Goal: Task Accomplishment & Management: Use online tool/utility

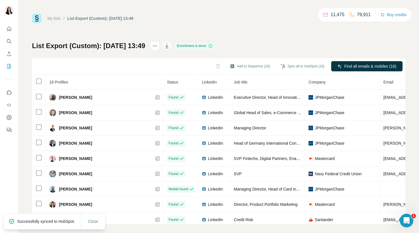
click at [170, 44] on icon "button" at bounding box center [167, 46] width 6 height 6
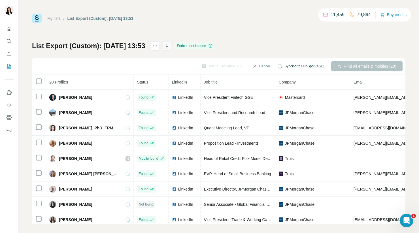
click at [170, 45] on icon "button" at bounding box center [167, 46] width 6 height 6
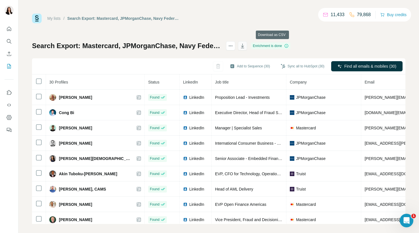
click at [244, 46] on icon "button" at bounding box center [242, 47] width 3 height 2
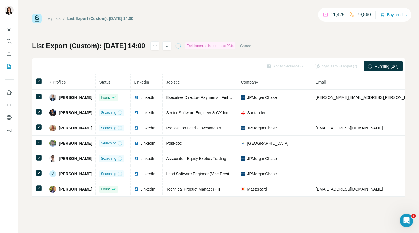
click at [29, 95] on div "My lists / List Export (Custom): [DATE] 14:00 11,425 79,860 Buy credits List Ex…" at bounding box center [218, 116] width 400 height 233
click at [34, 84] on th at bounding box center [39, 81] width 14 height 15
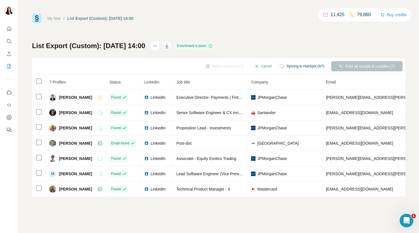
click at [168, 46] on icon "button" at bounding box center [166, 47] width 3 height 2
